Goal: Navigation & Orientation: Find specific page/section

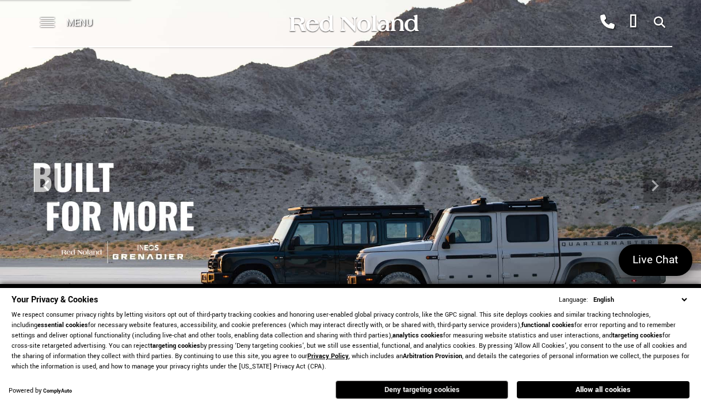
click at [462, 392] on button "Deny targeting cookies" at bounding box center [421, 390] width 173 height 18
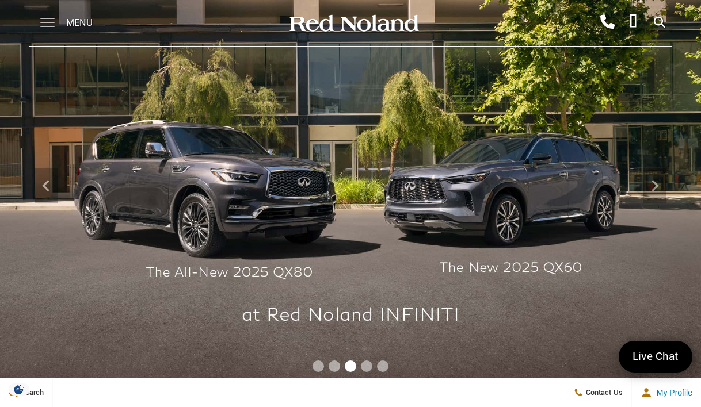
click at [49, 21] on span at bounding box center [47, 23] width 14 height 46
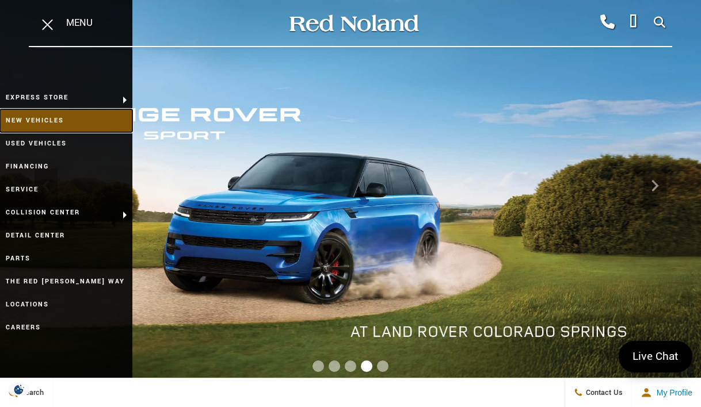
click at [48, 119] on link "New Vehicles" at bounding box center [66, 120] width 132 height 23
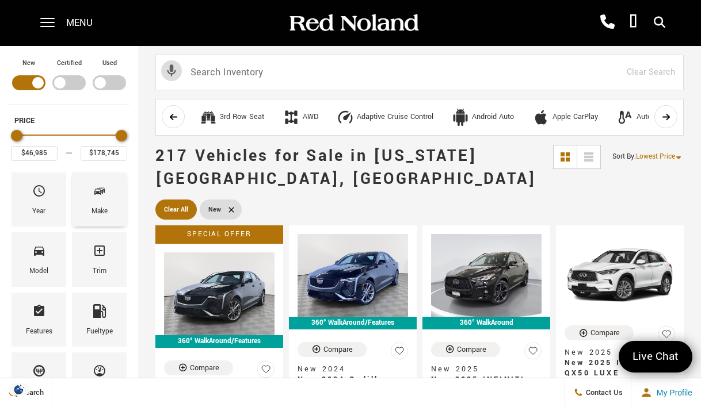
click at [95, 202] on span "Make" at bounding box center [100, 193] width 14 height 24
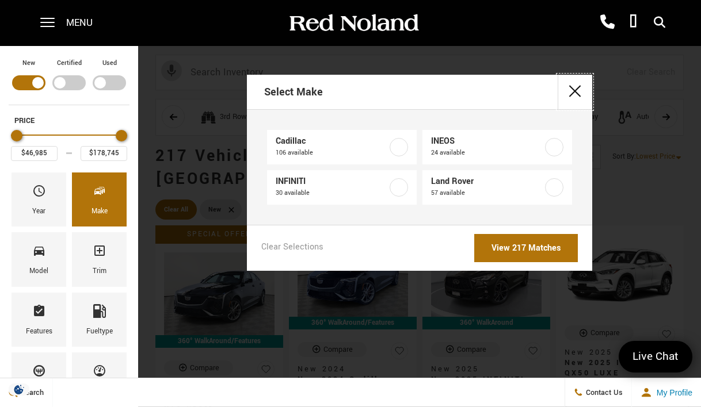
click at [576, 91] on button "close" at bounding box center [574, 92] width 35 height 35
